Goal: Transaction & Acquisition: Download file/media

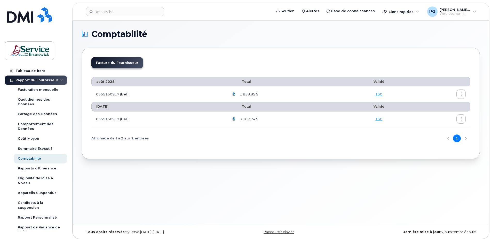
click at [52, 79] on div "Rapport du Fournisseur" at bounding box center [36, 80] width 43 height 4
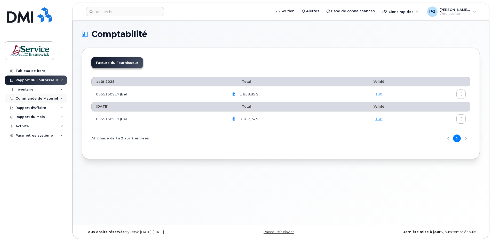
click at [46, 100] on div "Commande de Matériel" at bounding box center [36, 98] width 43 height 4
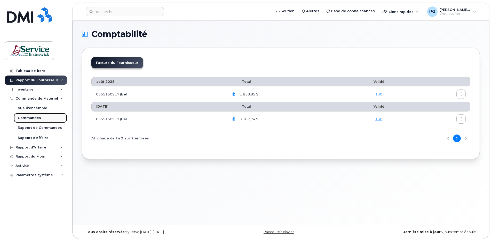
click at [38, 115] on link "Commandes" at bounding box center [40, 118] width 53 height 10
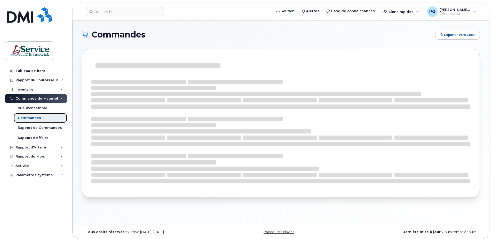
click at [35, 118] on div "Commandes" at bounding box center [29, 117] width 23 height 5
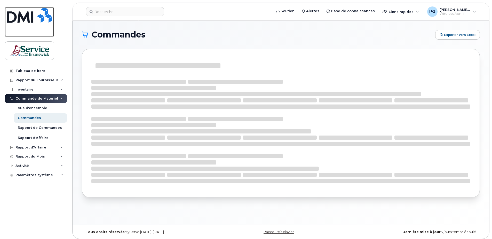
click at [36, 15] on img at bounding box center [29, 14] width 45 height 15
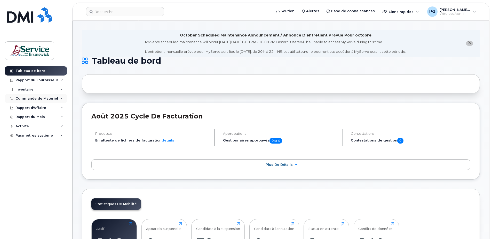
click at [36, 98] on div "Commande de Matériel" at bounding box center [36, 98] width 43 height 4
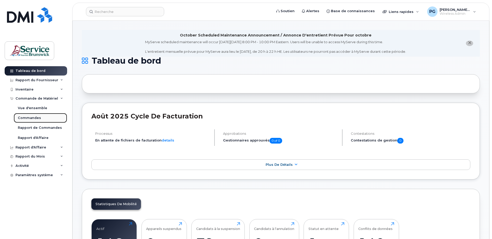
click at [35, 116] on div "Commandes" at bounding box center [29, 117] width 23 height 5
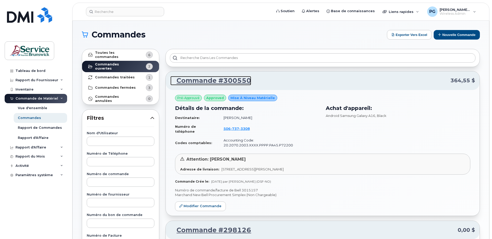
click at [234, 83] on link "Commande #300550" at bounding box center [210, 80] width 81 height 9
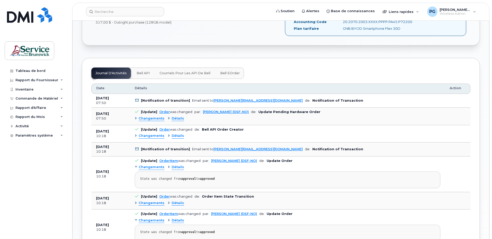
scroll to position [232, 0]
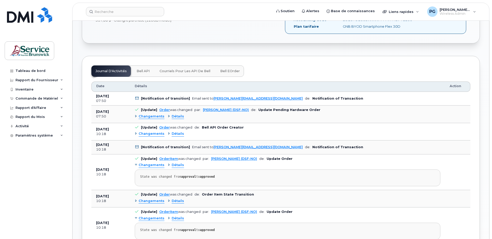
click at [222, 69] on span "Bell eOrder" at bounding box center [230, 71] width 20 height 4
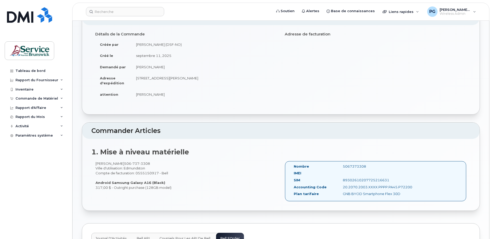
scroll to position [181, 0]
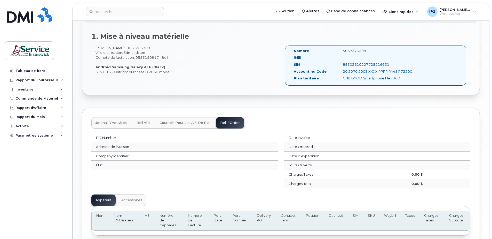
click at [101, 124] on span "Journal d'Activités" at bounding box center [111, 123] width 31 height 4
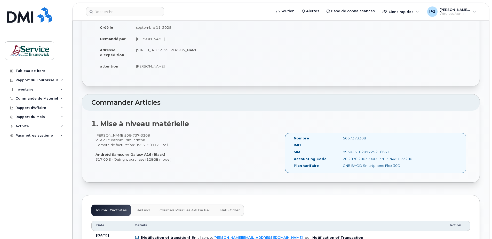
scroll to position [0, 0]
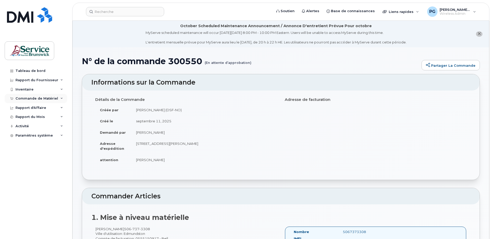
click at [42, 99] on div "Commande de Matériel" at bounding box center [36, 98] width 43 height 4
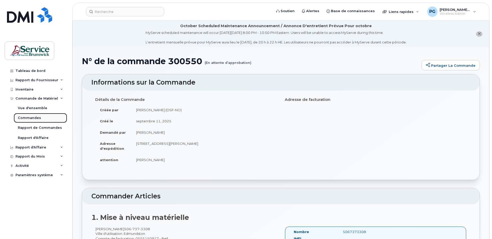
click at [33, 119] on div "Commandes" at bounding box center [29, 117] width 23 height 5
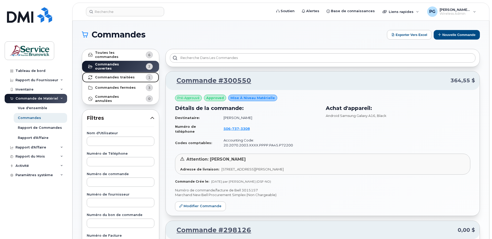
click at [126, 76] on strong "Commandes traitées" at bounding box center [115, 77] width 40 height 4
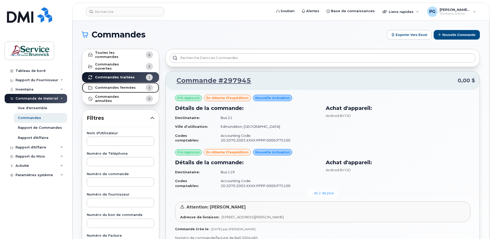
click at [128, 85] on strong "Commandes fermées" at bounding box center [115, 87] width 41 height 4
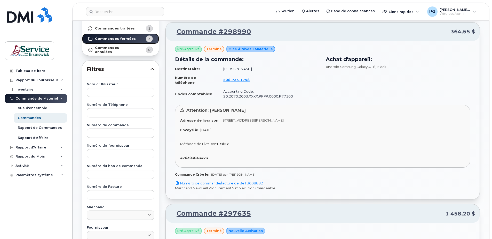
scroll to position [52, 0]
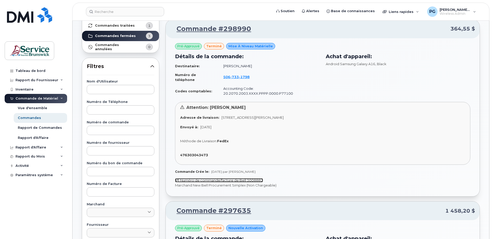
click at [245, 180] on link "Numéro de commande/facture de Bell 3008882" at bounding box center [219, 180] width 88 height 4
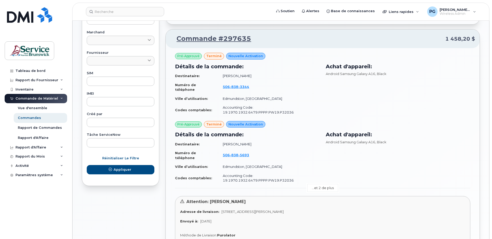
scroll to position [232, 0]
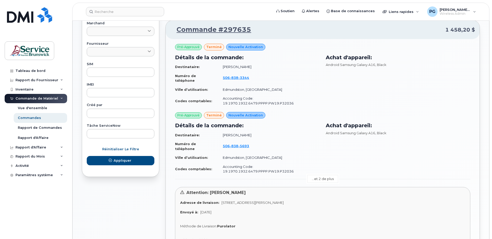
click at [327, 178] on link "...et 2 de plus" at bounding box center [323, 179] width 31 height 8
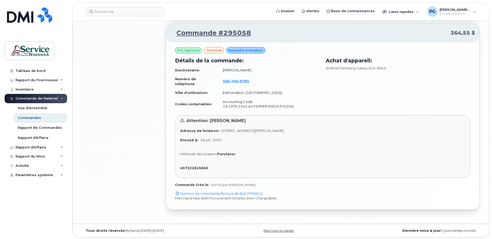
scroll to position [625, 0]
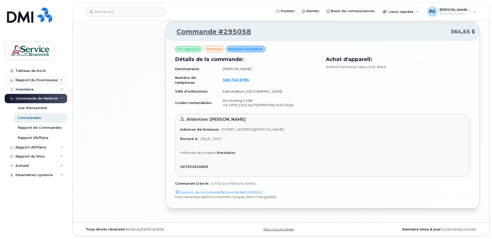
click at [49, 78] on div "Rapport du Fournisseur" at bounding box center [36, 80] width 43 height 4
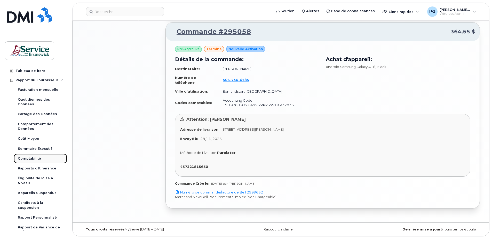
click at [33, 157] on div "Comptabilité" at bounding box center [29, 158] width 23 height 5
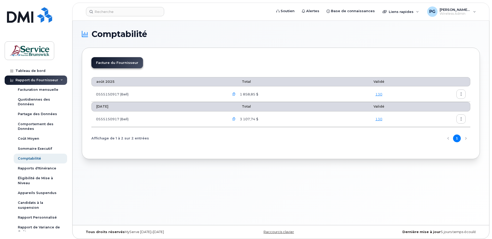
click at [236, 93] on icon "button" at bounding box center [233, 93] width 3 height 3
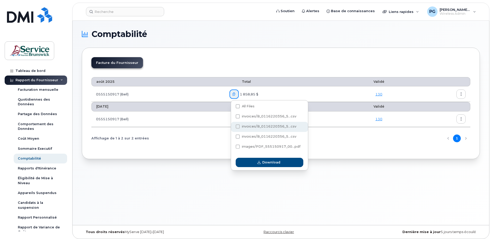
click at [259, 126] on span "invoices/B_0116220356_5...csv" at bounding box center [269, 126] width 54 height 4
click at [232, 126] on input "invoices/B_0116220356_5...csv" at bounding box center [231, 126] width 3 height 3
click at [245, 126] on span "invoices/B_0116220356_5...csv" at bounding box center [269, 126] width 54 height 4
click at [232, 126] on input "invoices/B_0116220356_5...csv" at bounding box center [231, 126] width 3 height 3
checkbox input "false"
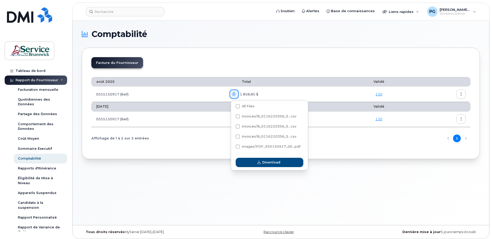
click at [192, 131] on div "août 2025 Total Validé 0555150917 (Bell) 1 858,85 $ 130 juillet 2025 Total Vali…" at bounding box center [280, 110] width 379 height 77
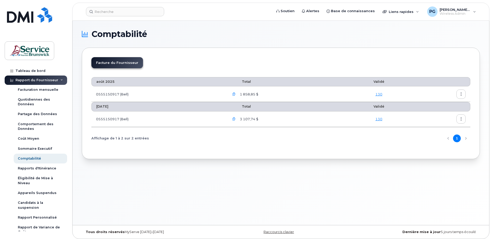
click at [238, 93] on button "button" at bounding box center [234, 93] width 9 height 9
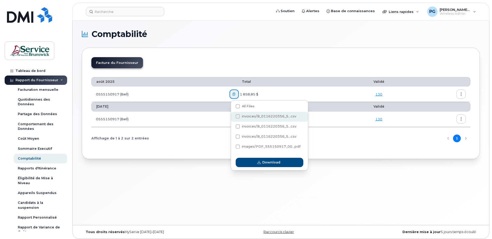
click at [239, 117] on span at bounding box center [238, 116] width 4 height 4
click at [232, 117] on input "invoices/B_0116220356_5...csv" at bounding box center [231, 116] width 3 height 3
checkbox input "true"
click at [239, 124] on span at bounding box center [238, 126] width 4 height 4
click at [232, 125] on input "invoices/B_0116220356_5...csv" at bounding box center [231, 126] width 3 height 3
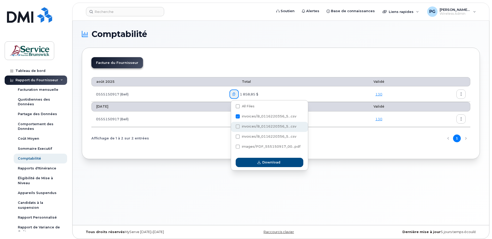
checkbox input "true"
click at [238, 132] on div "invoices/B_0116220356_5...csv" at bounding box center [269, 137] width 77 height 10
checkbox input "true"
click at [238, 146] on span at bounding box center [238, 146] width 4 height 4
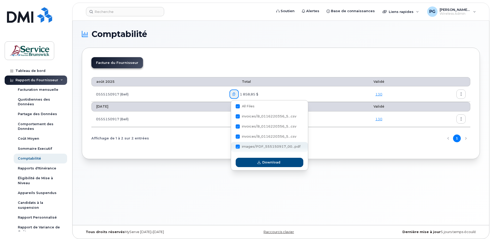
click at [232, 146] on input "images/PDF_555150917_00...pdf" at bounding box center [231, 146] width 3 height 3
checkbox input "false"
checkbox input "true"
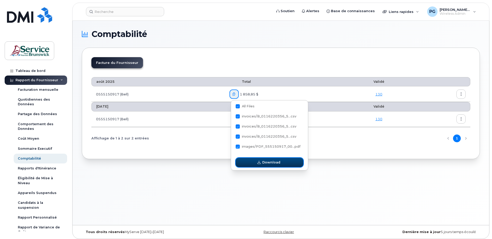
click at [245, 163] on button "Download" at bounding box center [270, 162] width 68 height 9
